Goal: Task Accomplishment & Management: Use online tool/utility

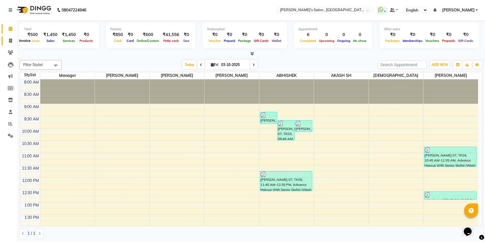
click at [11, 41] on icon at bounding box center [10, 41] width 3 height 4
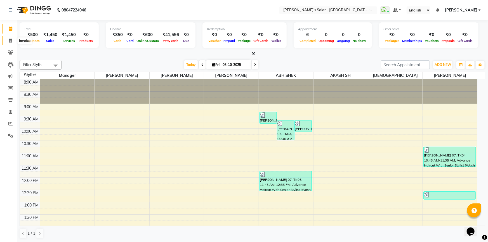
select select "7416"
select select "service"
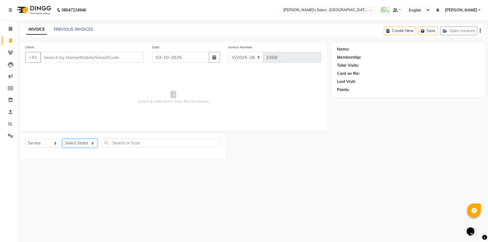
drag, startPoint x: 80, startPoint y: 140, endPoint x: 80, endPoint y: 147, distance: 7.0
click at [80, 140] on select "Select Stylist ABHISHEK AKASH SH ARJUN SIR Manager MANGESH NAGESH SAHIL SUJATA …" at bounding box center [79, 143] width 35 height 9
select select "79873"
click at [62, 139] on select "Select Stylist ABHISHEK AKASH SH ARJUN SIR Manager MANGESH NAGESH SAHIL SUJATA …" at bounding box center [79, 143] width 35 height 9
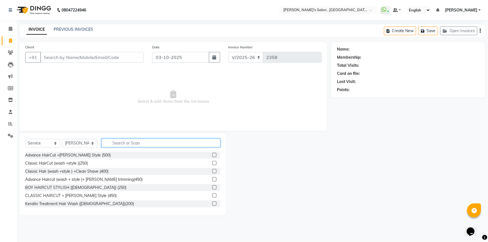
click at [137, 143] on input "text" at bounding box center [161, 143] width 119 height 9
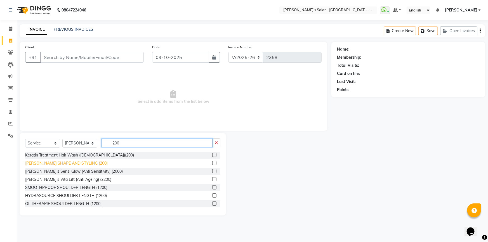
type input "200"
click at [39, 165] on div "BEARD SHAPE AND STYLING (200)" at bounding box center [66, 164] width 83 height 6
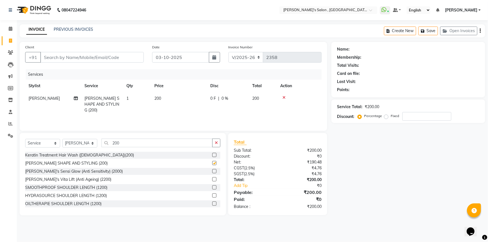
checkbox input "false"
click at [69, 61] on input "Client" at bounding box center [92, 57] width 104 height 11
type input "0"
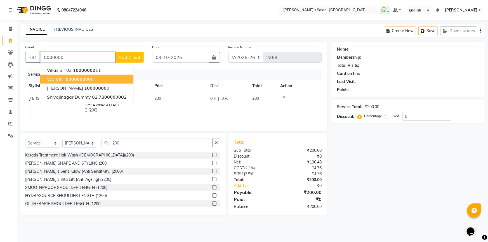
click at [66, 80] on span "0000000" at bounding box center [76, 79] width 20 height 6
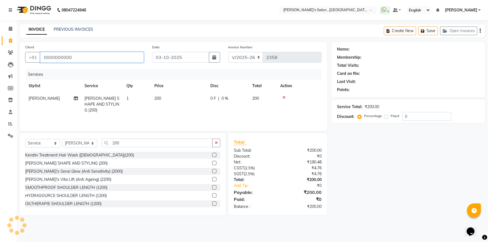
type input "0000000000"
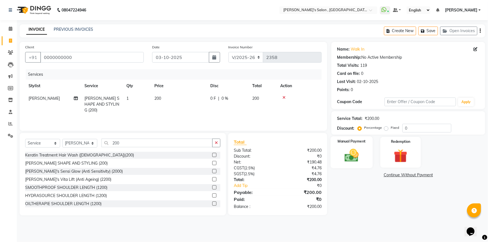
click at [366, 150] on div "Manual Payment" at bounding box center [352, 153] width 42 height 32
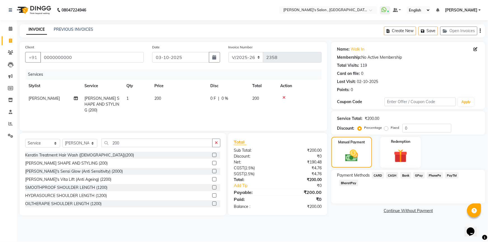
click at [396, 174] on span "CASH" at bounding box center [392, 175] width 12 height 6
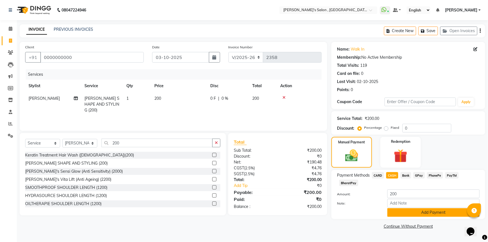
click at [406, 209] on button "Add Payment" at bounding box center [433, 212] width 92 height 9
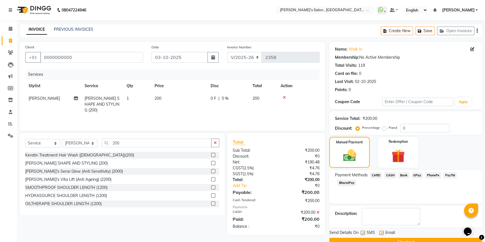
scroll to position [12, 0]
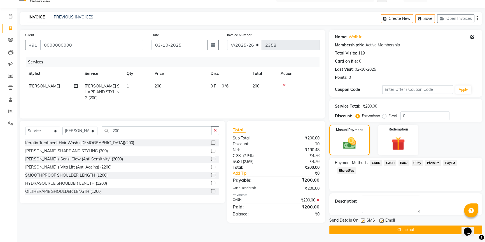
click at [403, 232] on button "Checkout" at bounding box center [405, 230] width 153 height 9
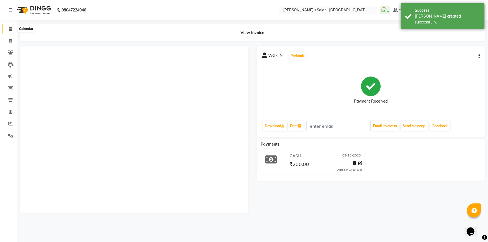
click at [13, 30] on span at bounding box center [11, 29] width 10 height 6
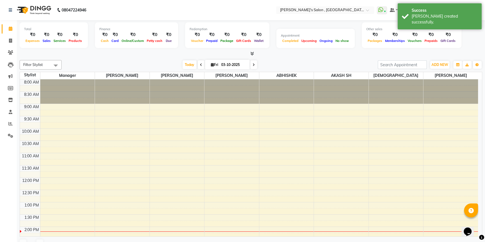
scroll to position [147, 0]
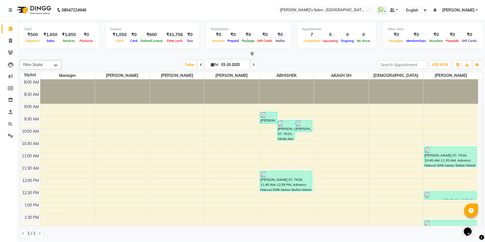
click at [250, 51] on icon at bounding box center [252, 53] width 4 height 4
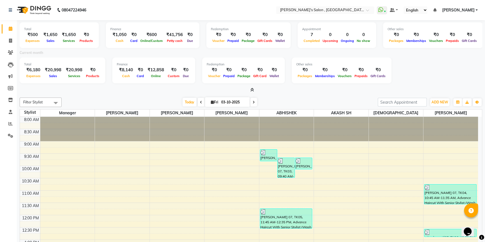
click at [251, 90] on icon at bounding box center [252, 90] width 4 height 4
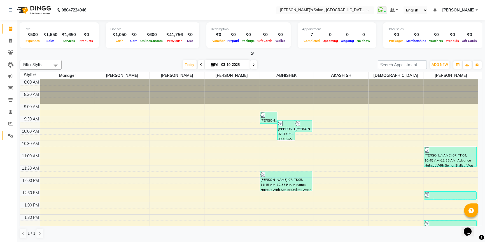
click at [11, 139] on link "Settings" at bounding box center [8, 135] width 13 height 9
click at [443, 61] on button "ADD NEW Toggle Dropdown" at bounding box center [439, 65] width 19 height 8
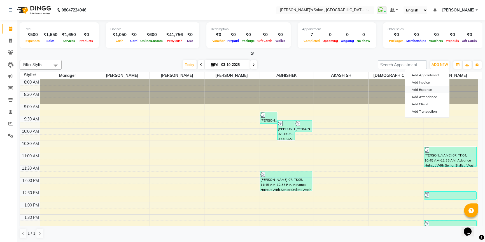
click at [426, 87] on link "Add Expense" at bounding box center [427, 89] width 44 height 7
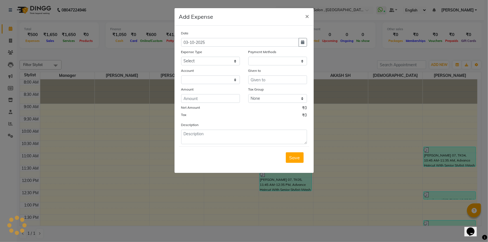
select select "1"
select select "6520"
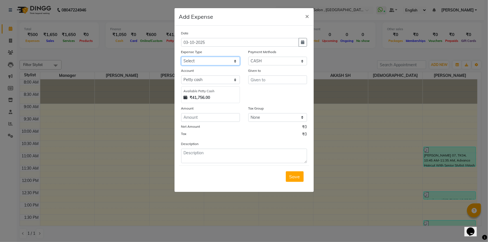
click at [214, 61] on select "Select Advance Salary BANK TRANFAR Cash transfer to hub Client Snacks DISTRIBUT…" at bounding box center [210, 61] width 59 height 9
select select "11128"
click at [181, 57] on select "Select Advance Salary BANK TRANFAR Cash transfer to hub Client Snacks DISTRIBUT…" at bounding box center [210, 61] width 59 height 9
click at [270, 80] on input "text" at bounding box center [277, 80] width 59 height 9
click at [265, 65] on select "Select CARD Voucher Package CASH Points Bank Wallet Prepaid GPay PhonePe PayTM …" at bounding box center [277, 61] width 59 height 9
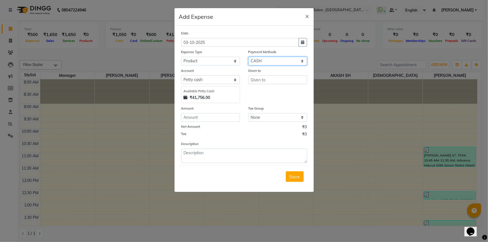
select select "7"
click at [248, 57] on select "Select CARD Voucher Package CASH Points Bank Wallet Prepaid GPay PhonePe PayTM …" at bounding box center [277, 61] width 59 height 9
select select "6521"
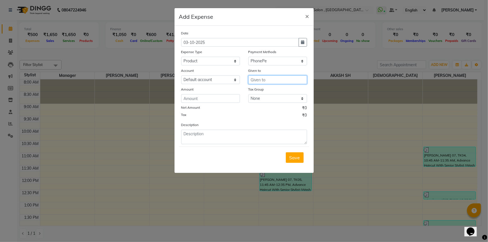
click at [270, 83] on input "text" at bounding box center [277, 80] width 59 height 9
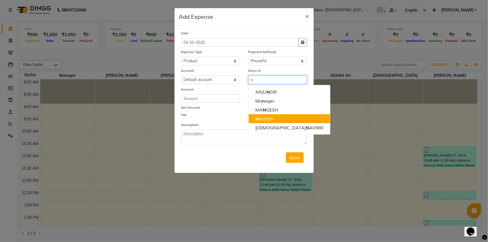
click at [278, 122] on button "N AGESH" at bounding box center [289, 118] width 81 height 9
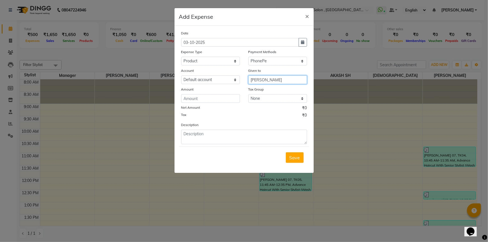
type input "[PERSON_NAME]"
click at [191, 101] on input "number" at bounding box center [210, 98] width 59 height 9
type input "44701"
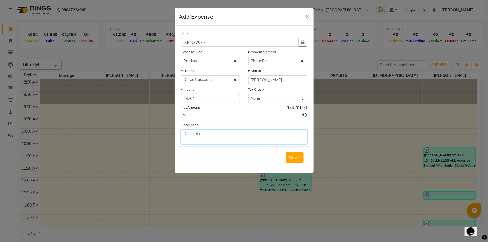
click at [238, 134] on textarea at bounding box center [244, 137] width 126 height 15
type textarea "anand distributor"
click at [299, 160] on span "Save" at bounding box center [295, 158] width 11 height 6
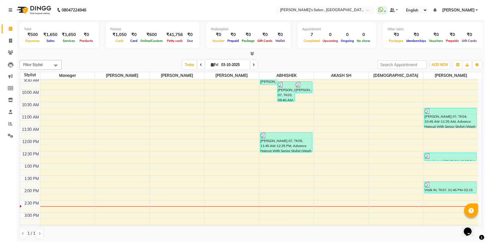
scroll to position [51, 0]
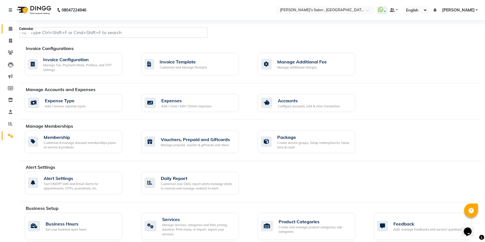
click at [12, 29] on icon at bounding box center [11, 29] width 4 height 4
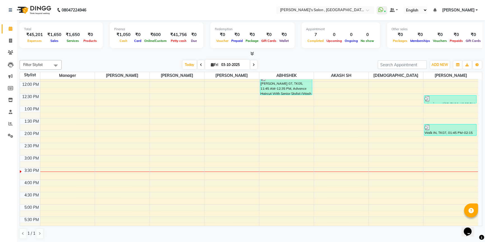
scroll to position [102, 0]
